Goal: Find specific page/section: Find specific page/section

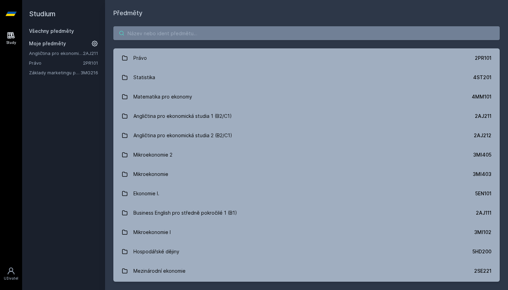
click at [300, 31] on input "search" at bounding box center [306, 33] width 386 height 14
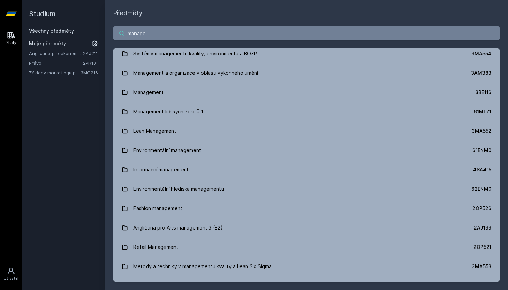
scroll to position [759, 0]
drag, startPoint x: 144, startPoint y: 32, endPoint x: 110, endPoint y: 32, distance: 34.5
click at [110, 32] on div "manage Management 3MA101 Mezinárodní management 2OP401 Management pro informati…" at bounding box center [306, 154] width 403 height 272
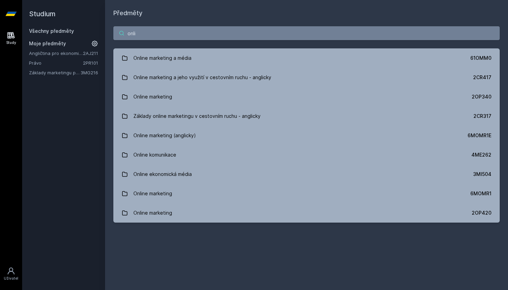
scroll to position [0, 0]
drag, startPoint x: 155, startPoint y: 29, endPoint x: 106, endPoint y: 29, distance: 48.7
click at [106, 29] on div "online Online marketing a média 61OMM0 Online marketing a jeho využití v cestov…" at bounding box center [306, 124] width 403 height 213
drag, startPoint x: 153, startPoint y: 35, endPoint x: 99, endPoint y: 35, distance: 54.5
click at [99, 35] on div "Studium Všechny předměty Moje předměty Angličtina pro ekonomická studia 1 (B2/C…" at bounding box center [264, 145] width 485 height 290
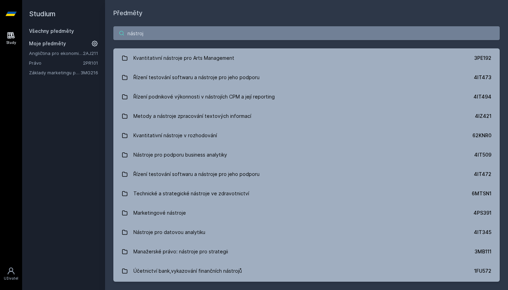
type input "nástroje"
drag, startPoint x: 163, startPoint y: 36, endPoint x: 116, endPoint y: 35, distance: 47.0
click at [116, 35] on input "nástroje" at bounding box center [306, 33] width 386 height 14
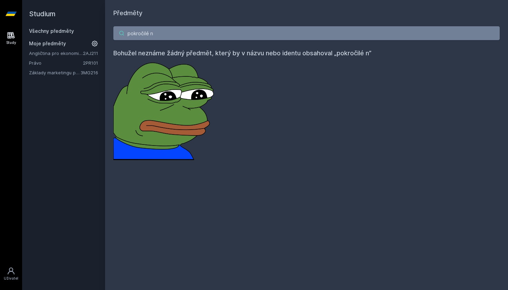
type input "pokročilé ná"
drag, startPoint x: 170, startPoint y: 34, endPoint x: 115, endPoint y: 33, distance: 54.6
click at [115, 33] on input "pokročilé ná" at bounding box center [306, 33] width 386 height 14
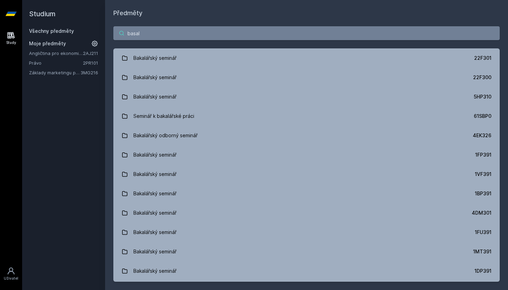
drag, startPoint x: 184, startPoint y: 26, endPoint x: 184, endPoint y: 39, distance: 13.1
click at [184, 39] on input "basal" at bounding box center [306, 33] width 386 height 14
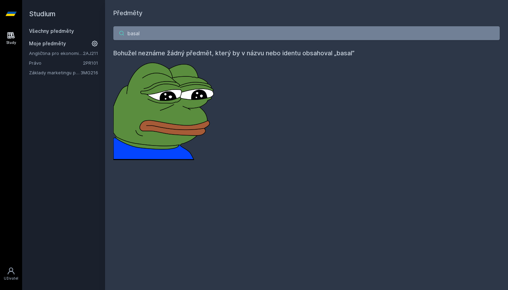
drag, startPoint x: 162, startPoint y: 37, endPoint x: 120, endPoint y: 37, distance: 41.8
click at [120, 37] on input "basal" at bounding box center [306, 33] width 386 height 14
drag, startPoint x: 150, startPoint y: 32, endPoint x: 112, endPoint y: 32, distance: 38.3
click at [112, 32] on div "basal Bohužel neznáme žádný předmět, který by v názvu nebo identu obsahoval „ba…" at bounding box center [306, 93] width 403 height 150
type input "3"
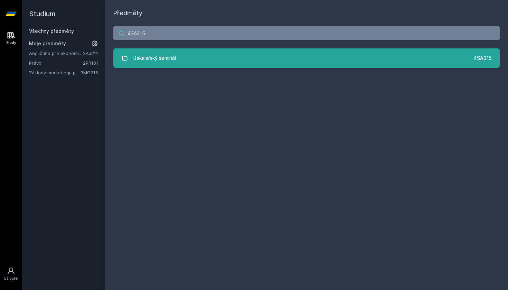
type input "4SA315"
click at [146, 54] on div "Bakalářský seminář" at bounding box center [154, 58] width 43 height 14
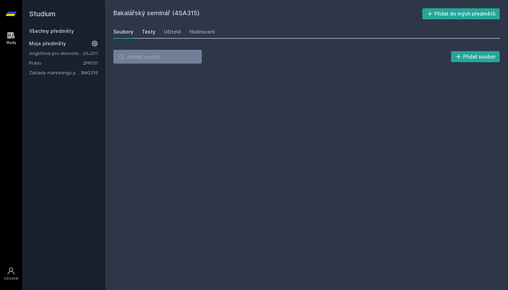
click at [144, 36] on link "Testy" at bounding box center [149, 32] width 14 height 14
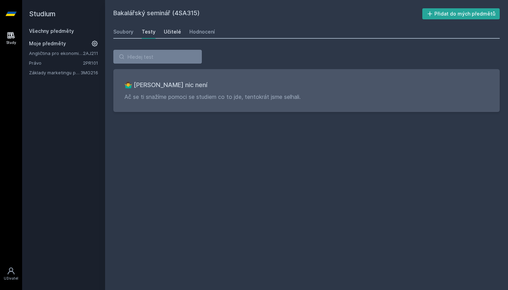
click at [169, 35] on div "Učitelé" at bounding box center [172, 31] width 17 height 7
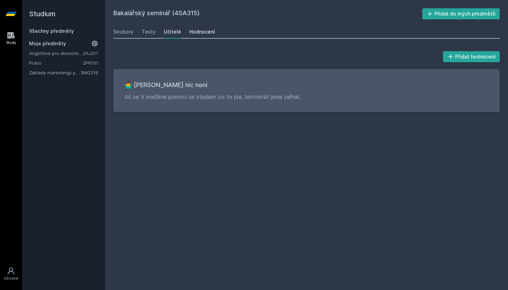
click at [195, 30] on div "Hodnocení" at bounding box center [202, 31] width 26 height 7
